Goal: Transaction & Acquisition: Subscribe to service/newsletter

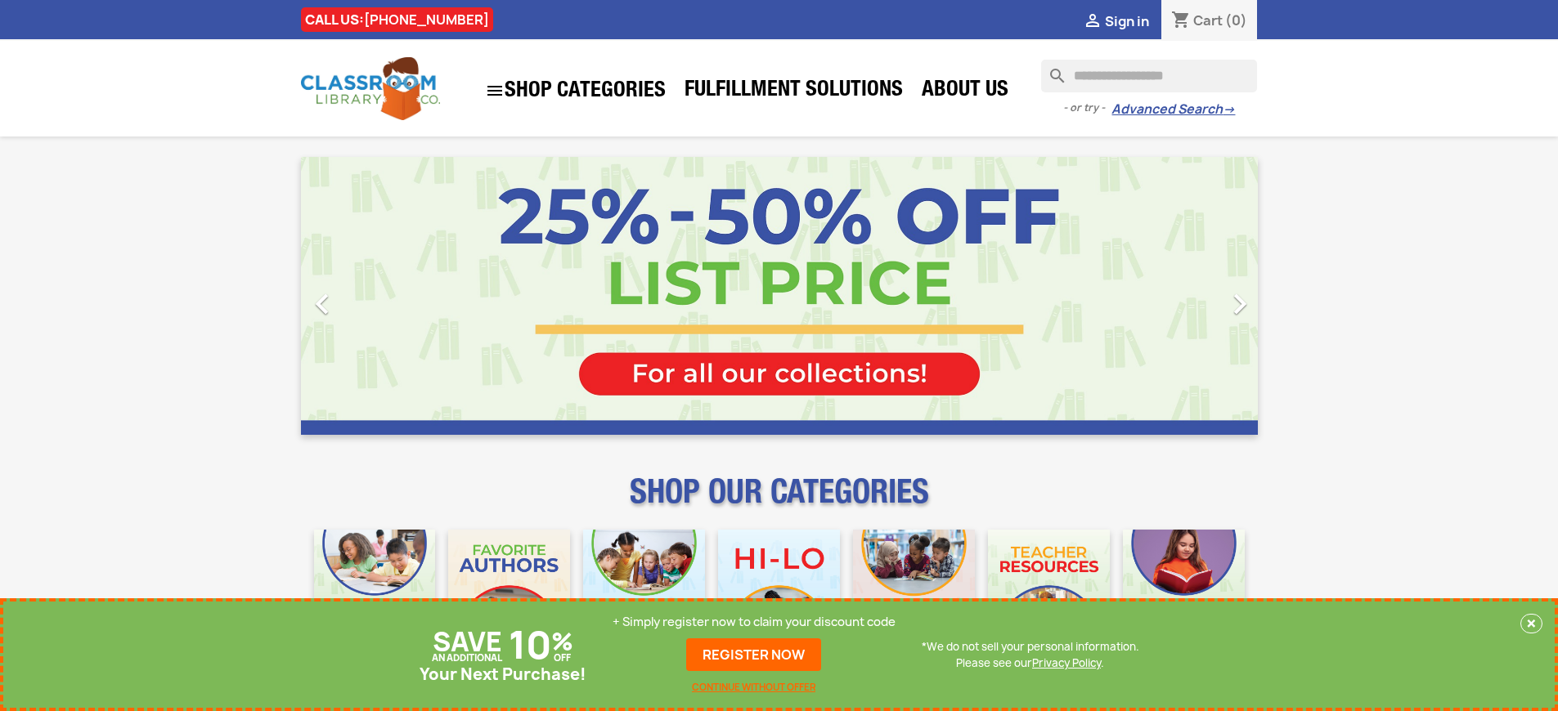
click at [754, 622] on p "+ Simply register now to claim your discount code" at bounding box center [753, 622] width 283 height 16
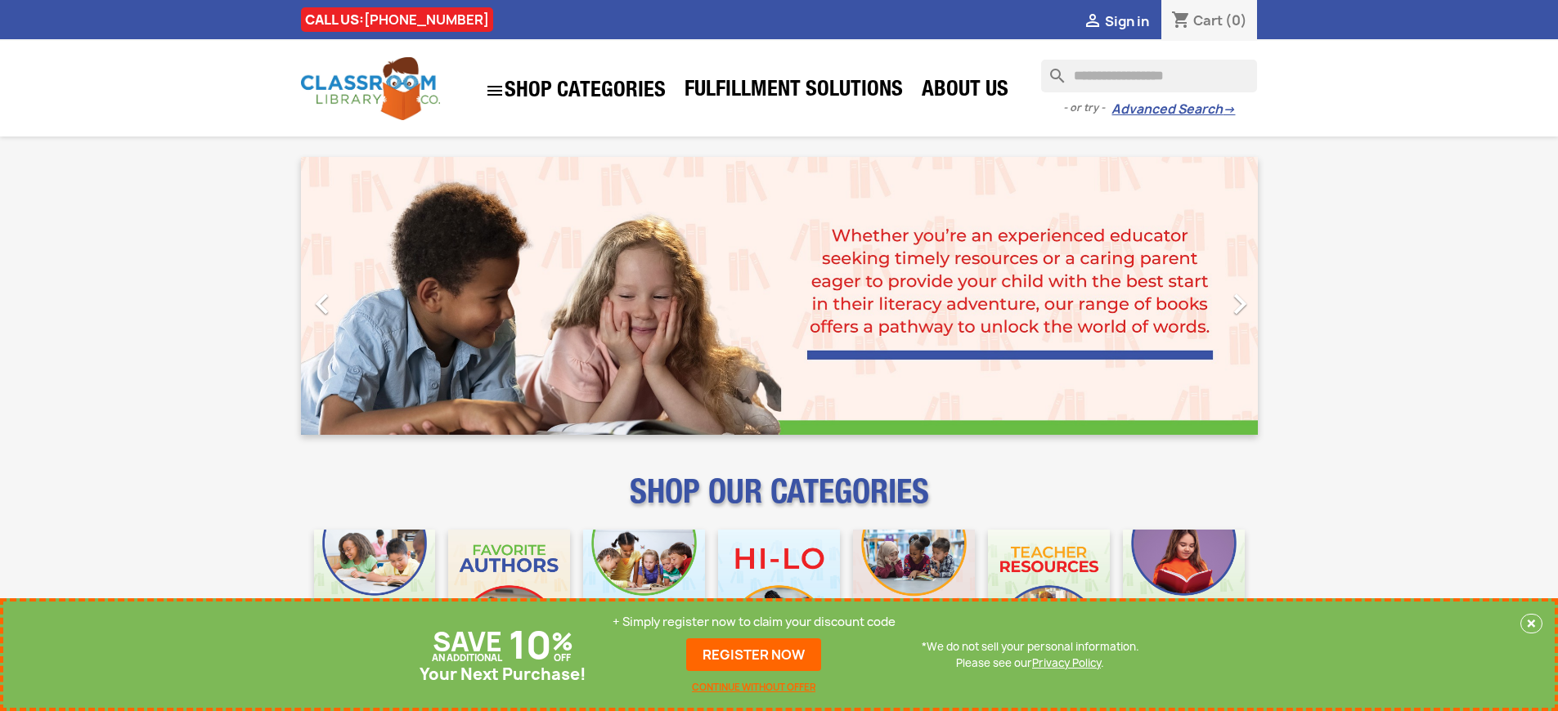
click at [754, 622] on p "+ Simply register now to claim your discount code" at bounding box center [753, 622] width 283 height 16
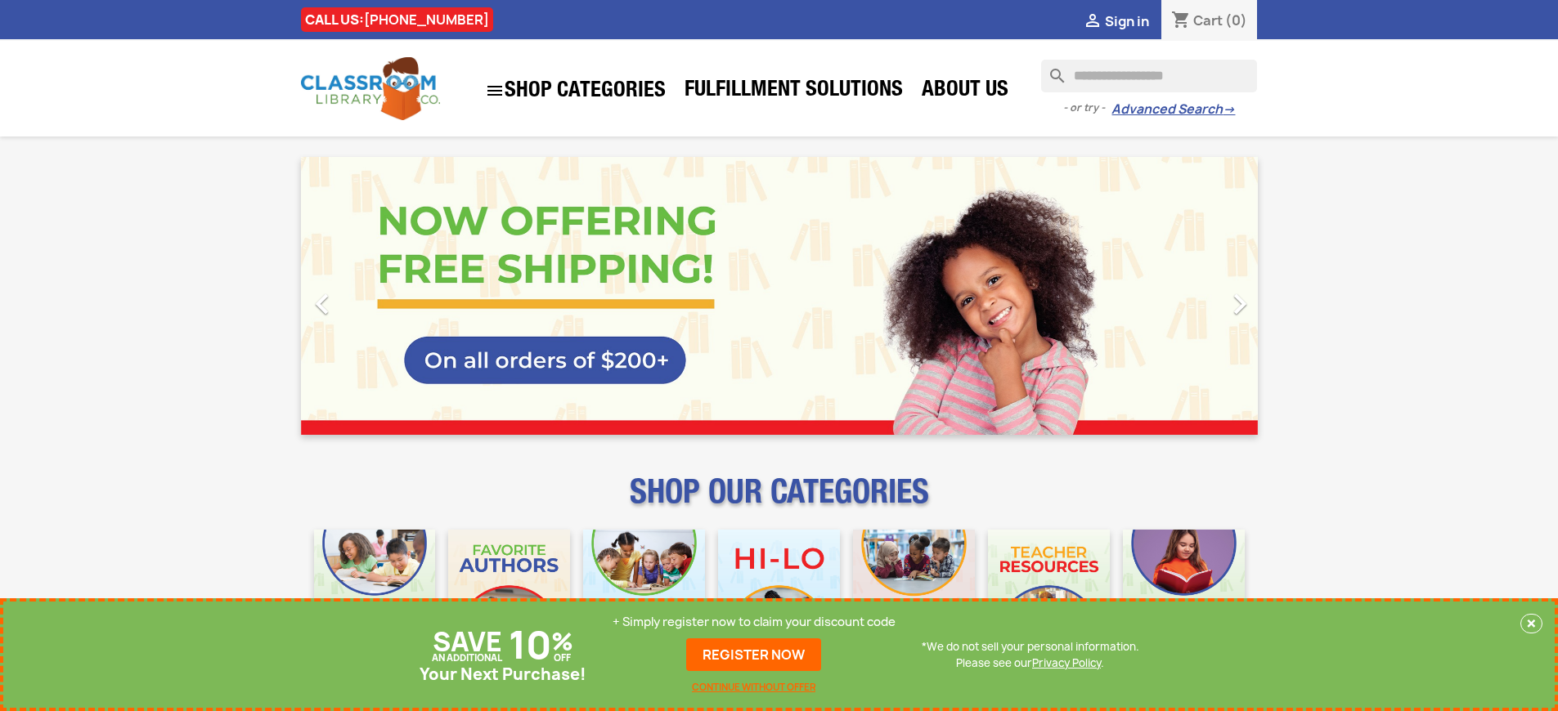
click at [754, 622] on p "+ Simply register now to claim your discount code" at bounding box center [753, 622] width 283 height 16
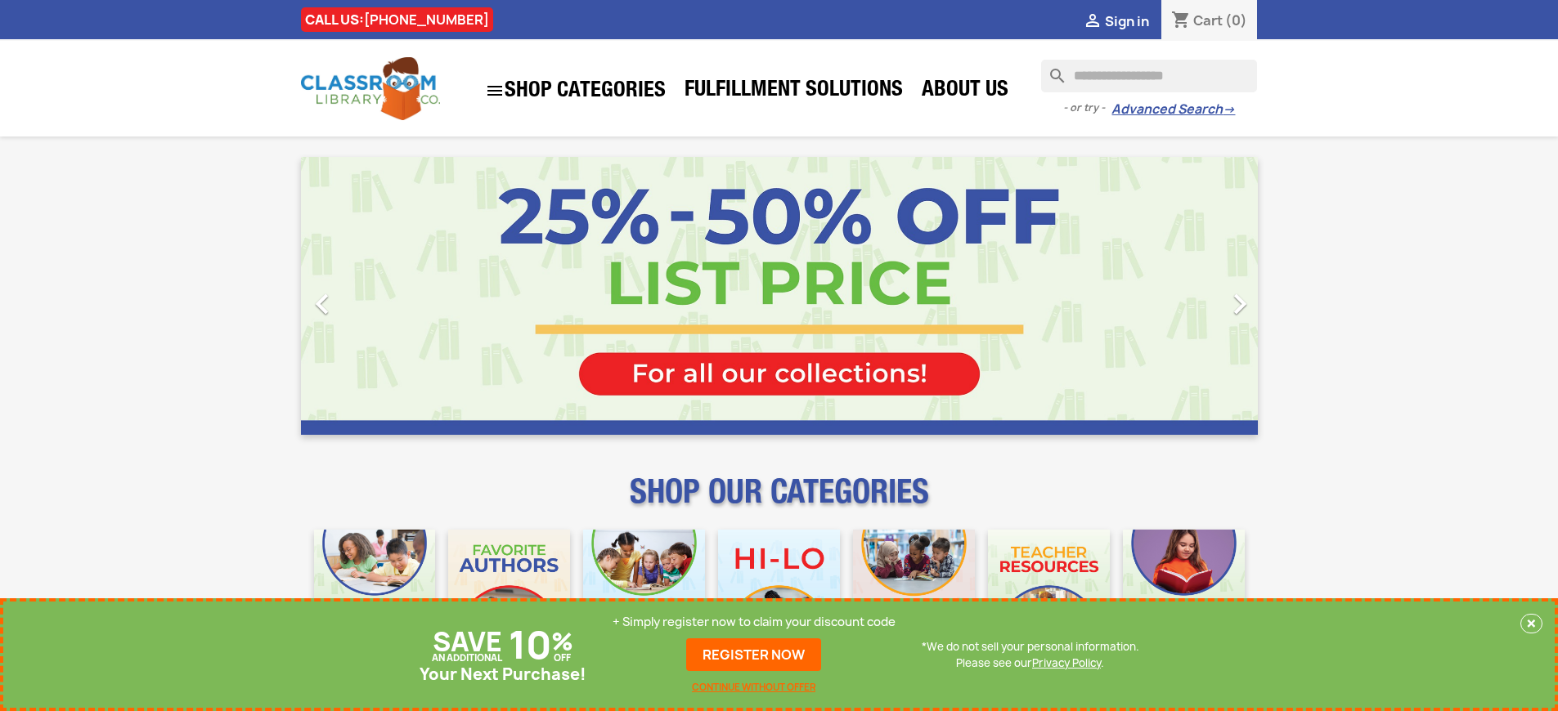
click at [754, 622] on p "+ Simply register now to claim your discount code" at bounding box center [753, 622] width 283 height 16
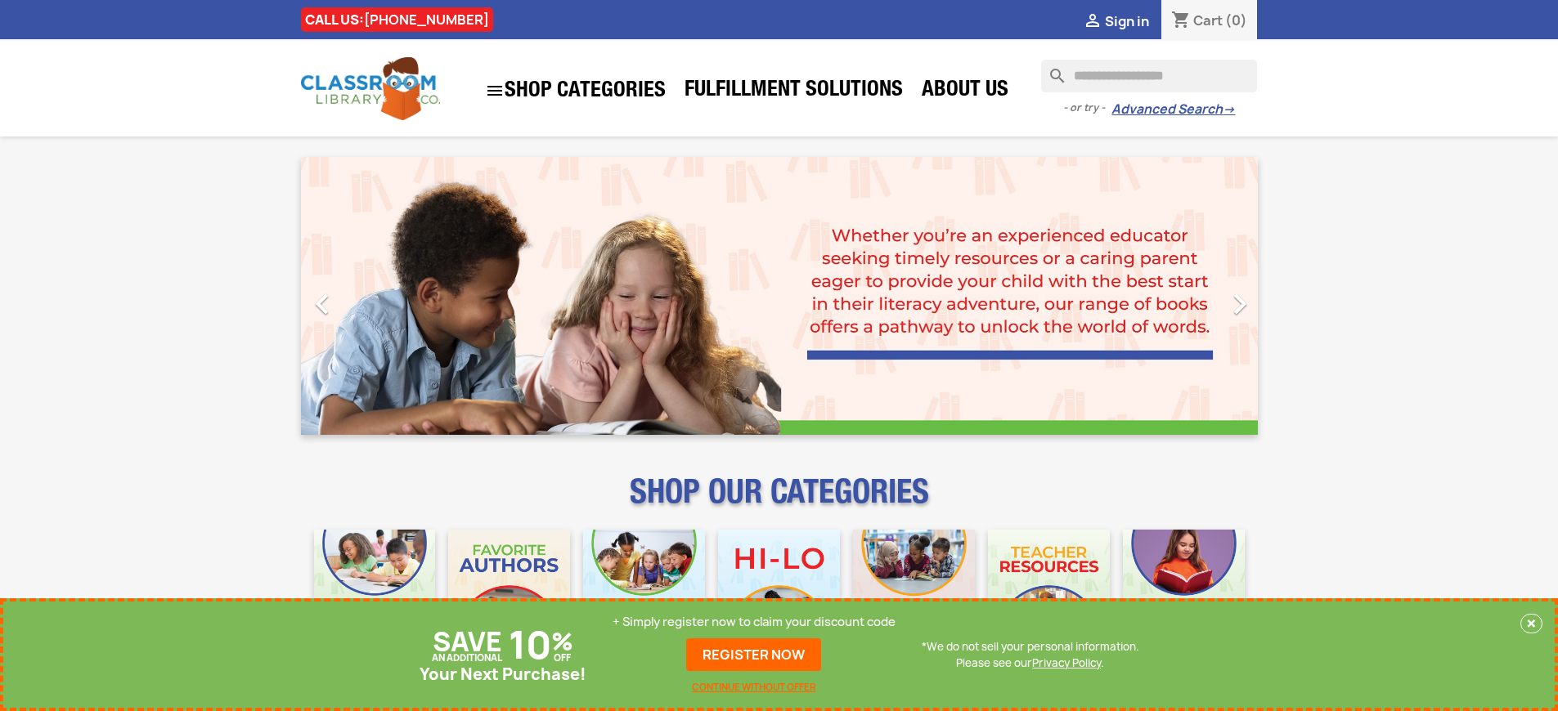
click at [754, 622] on p "+ Simply register now to claim your discount code" at bounding box center [753, 622] width 283 height 16
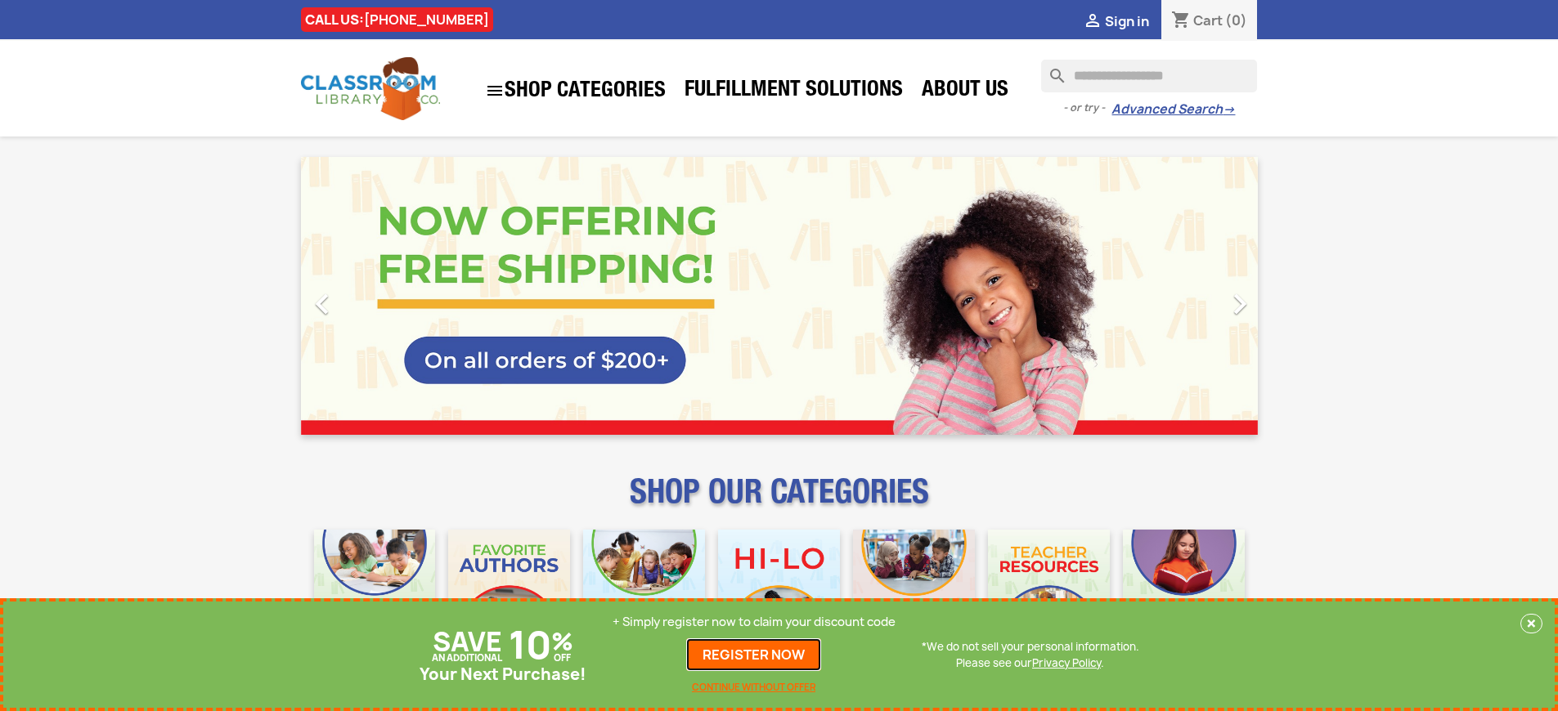
click at [754, 655] on link "REGISTER NOW" at bounding box center [753, 655] width 135 height 33
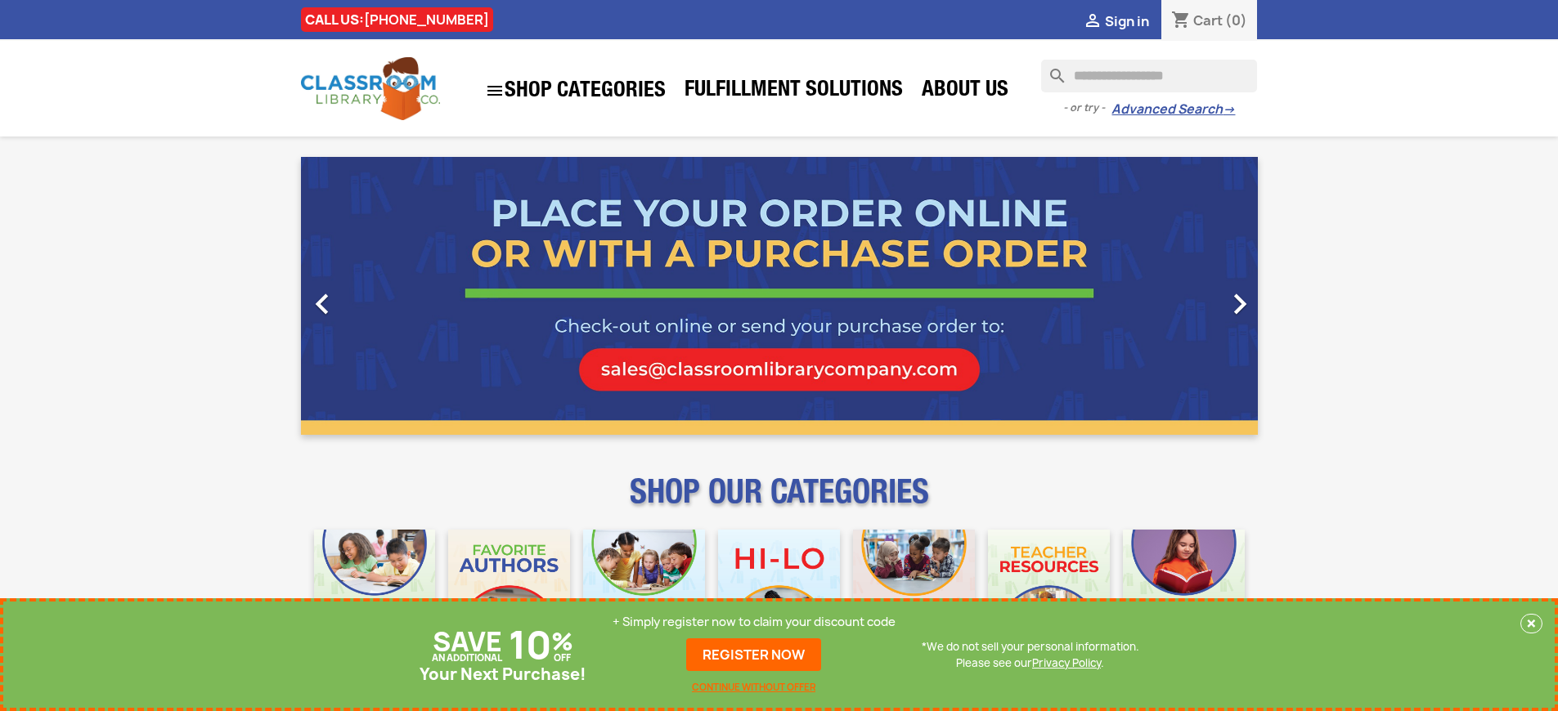
click at [754, 622] on p "+ Simply register now to claim your discount code" at bounding box center [753, 622] width 283 height 16
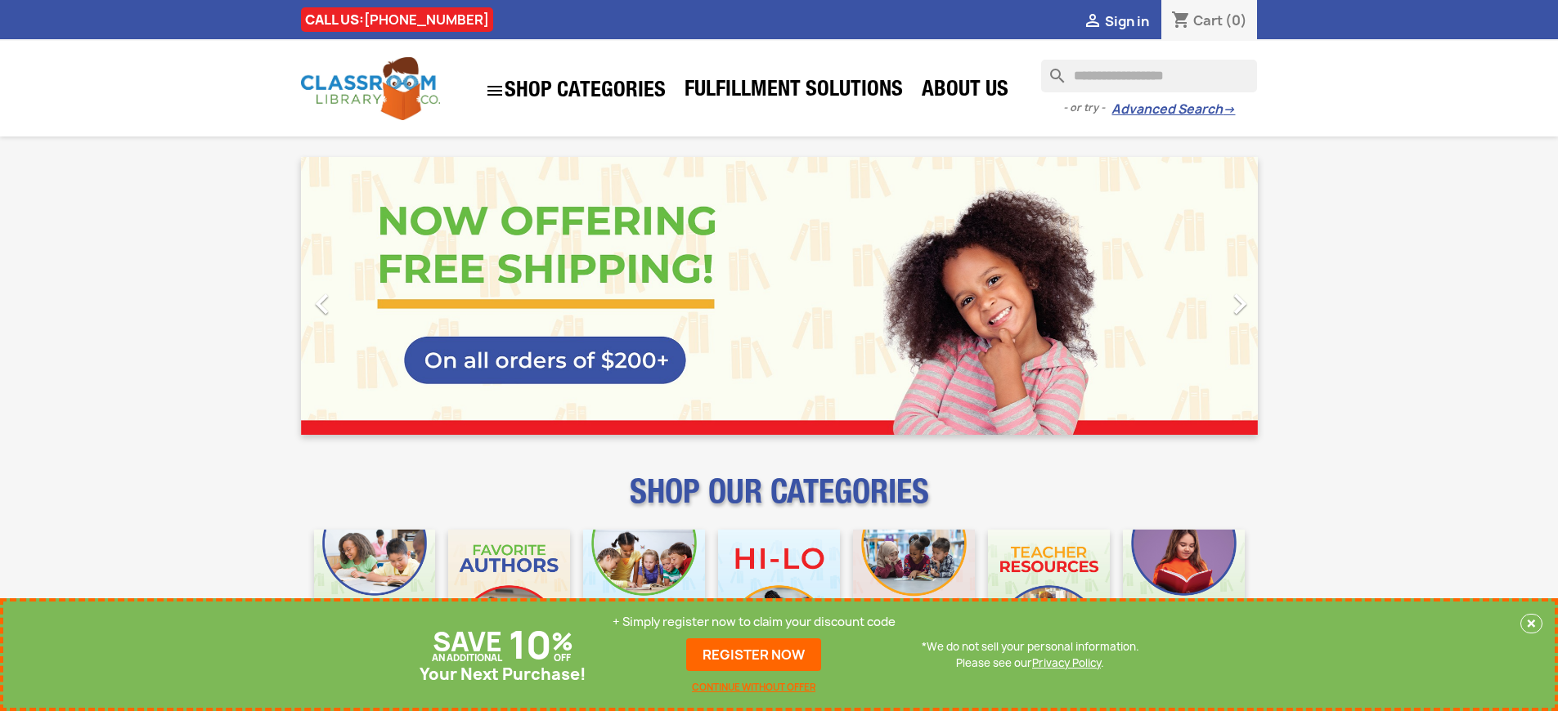
click at [754, 622] on p "+ Simply register now to claim your discount code" at bounding box center [753, 622] width 283 height 16
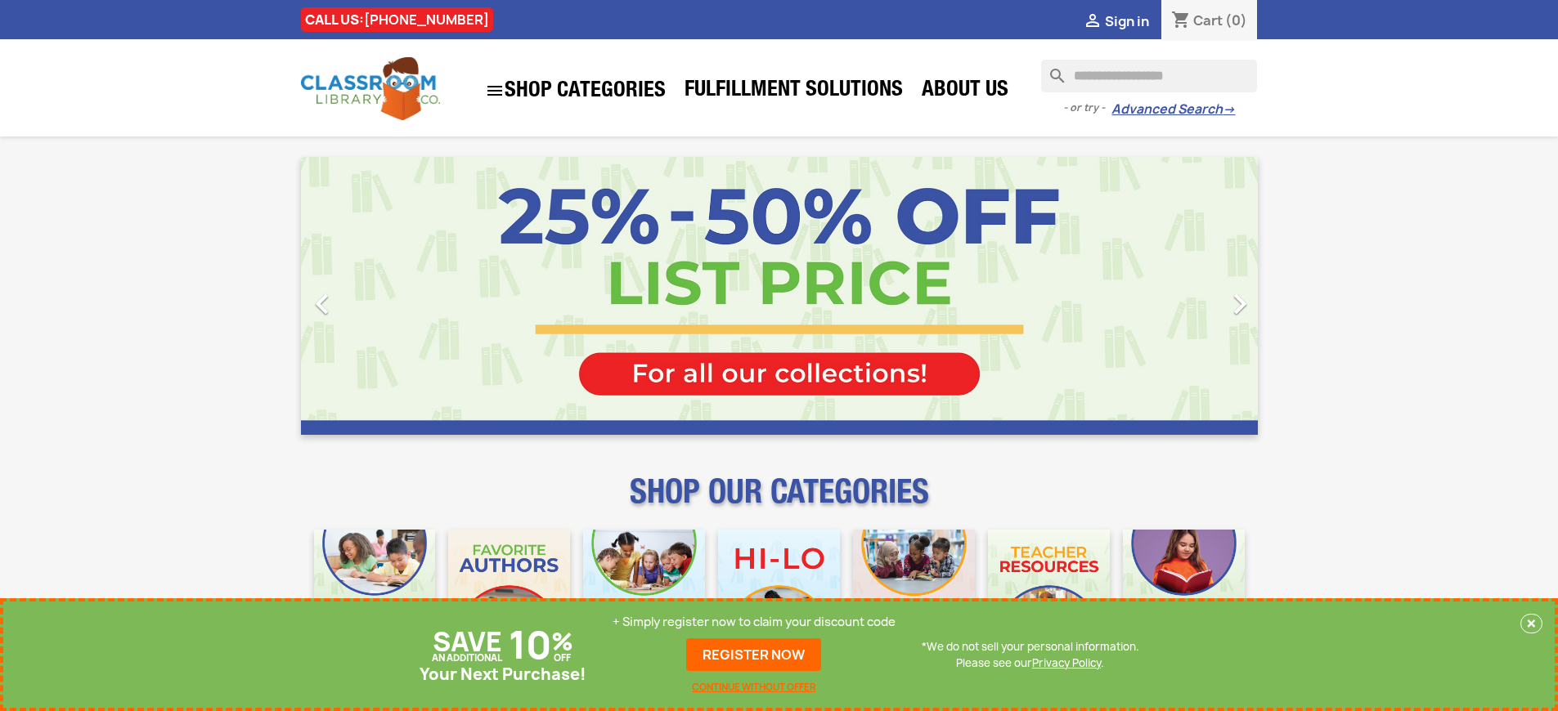
click at [754, 622] on p "+ Simply register now to claim your discount code" at bounding box center [753, 622] width 283 height 16
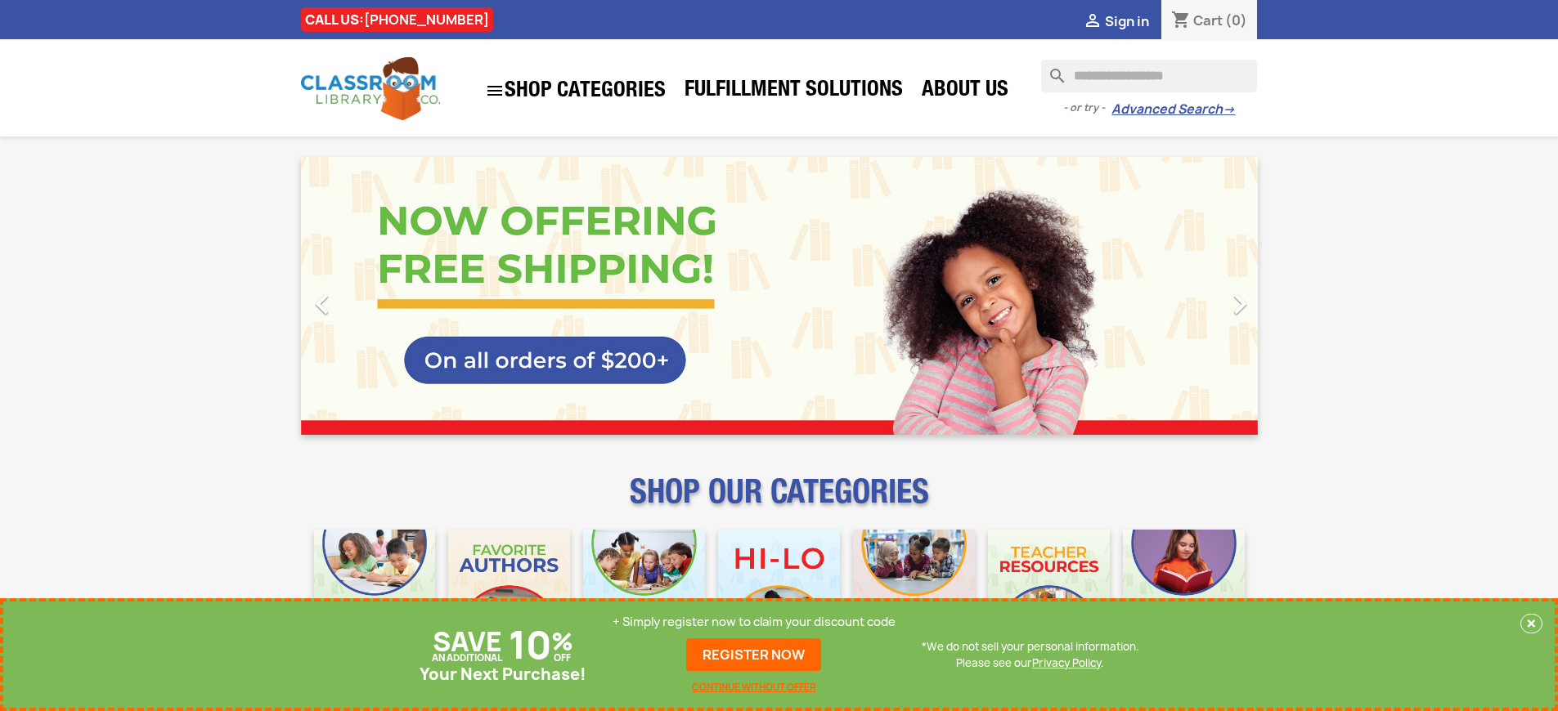
click at [754, 622] on p "+ Simply register now to claim your discount code" at bounding box center [753, 622] width 283 height 16
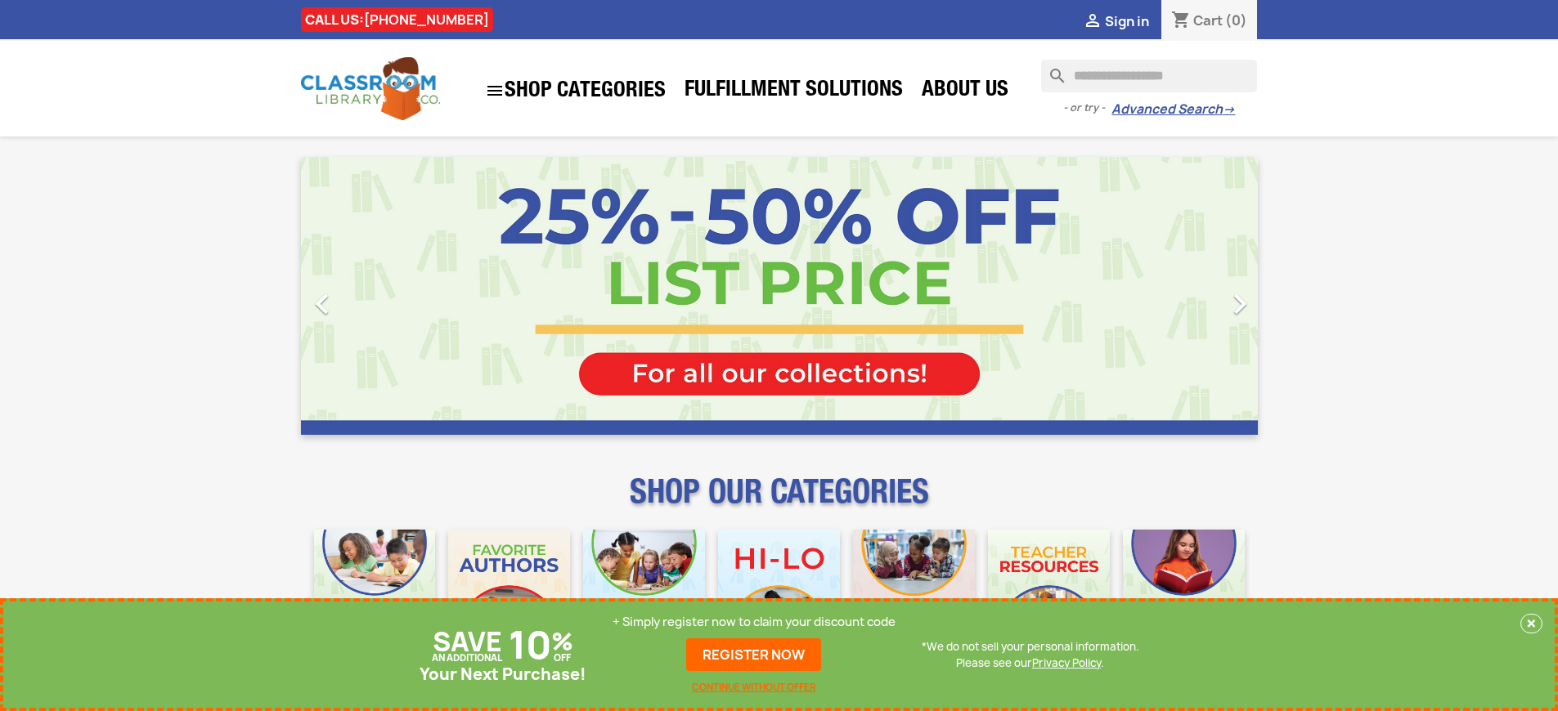
click at [754, 622] on p "+ Simply register now to claim your discount code" at bounding box center [753, 622] width 283 height 16
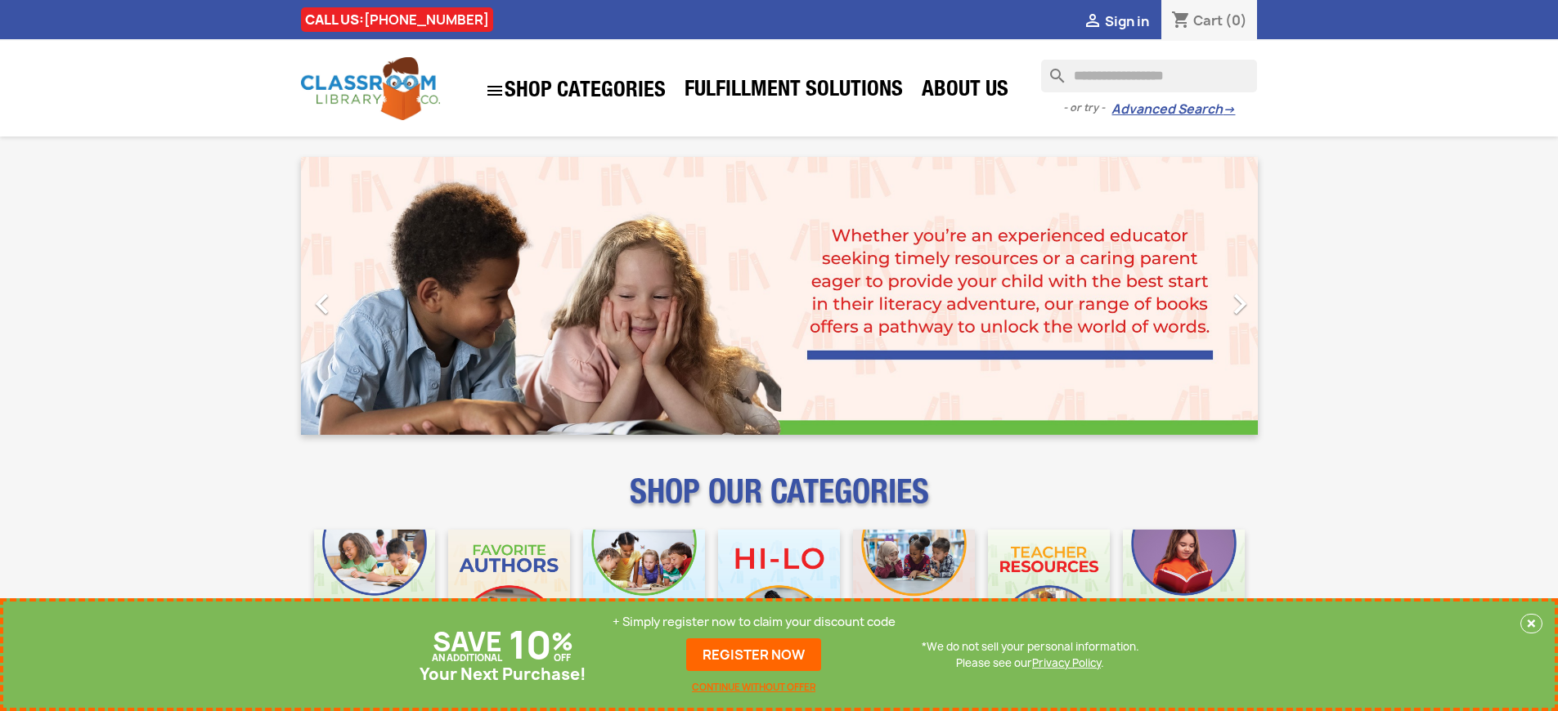
click at [754, 622] on p "+ Simply register now to claim your discount code" at bounding box center [753, 622] width 283 height 16
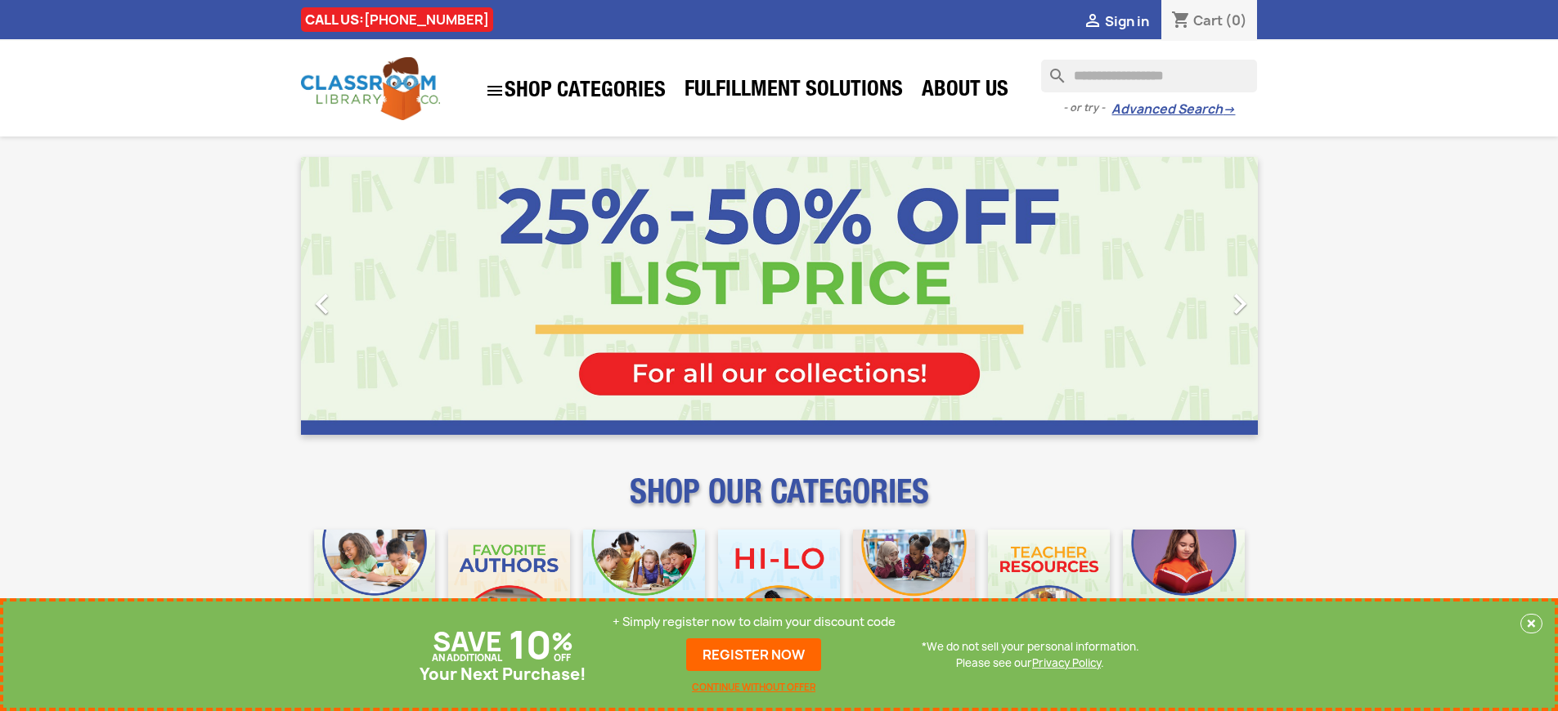
click at [754, 622] on p "+ Simply register now to claim your discount code" at bounding box center [753, 622] width 283 height 16
click at [754, 655] on link "REGISTER NOW" at bounding box center [753, 655] width 135 height 33
click at [754, 622] on p "+ Simply register now to claim your discount code" at bounding box center [753, 622] width 283 height 16
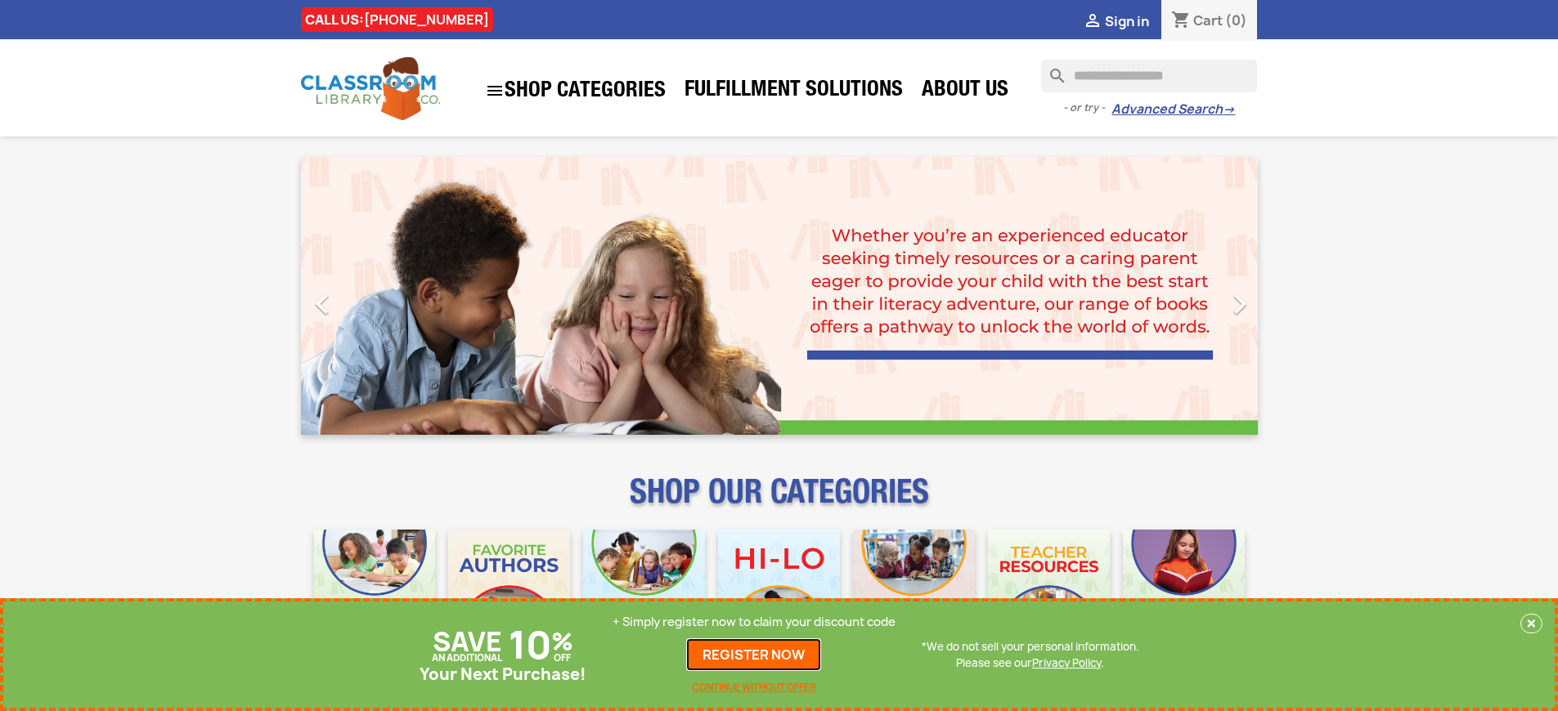
click at [754, 655] on link "REGISTER NOW" at bounding box center [753, 655] width 135 height 33
